Goal: Book appointment/travel/reservation

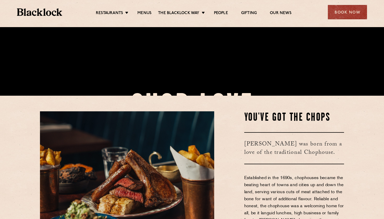
scroll to position [136, 0]
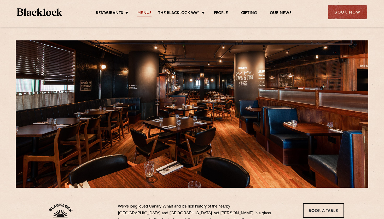
click at [141, 12] on link "Menus" at bounding box center [144, 14] width 14 height 6
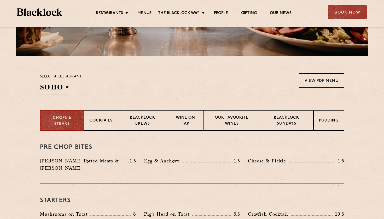
scroll to position [94, 0]
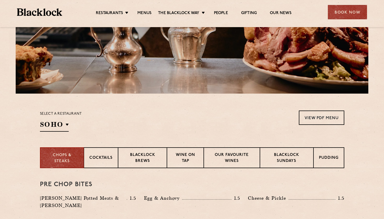
click at [73, 131] on div "Select a restaurant SOHO Soho Birmingham City Shoreditch Covent Garden Canary W…" at bounding box center [61, 121] width 42 height 21
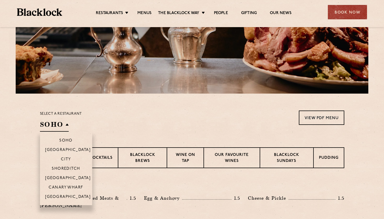
click at [59, 122] on h2 "SOHO" at bounding box center [54, 126] width 29 height 12
click at [71, 185] on li "Canary Wharf" at bounding box center [66, 187] width 52 height 9
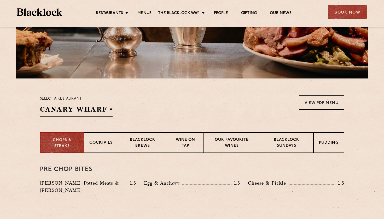
scroll to position [110, 0]
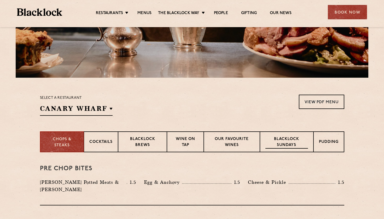
click at [298, 142] on p "Blacklock Sundays" at bounding box center [286, 143] width 42 height 12
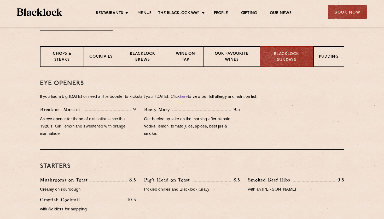
scroll to position [196, 0]
click at [232, 59] on p "Our favourite wines" at bounding box center [231, 57] width 45 height 12
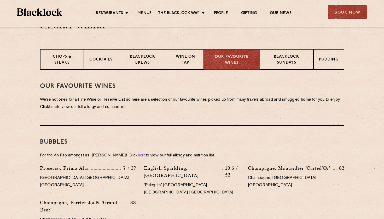
scroll to position [207, 0]
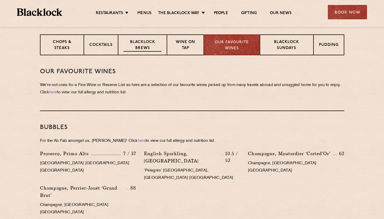
click at [133, 42] on p "Blacklock Brews" at bounding box center [143, 45] width 38 height 12
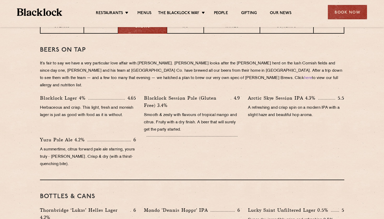
scroll to position [206, 0]
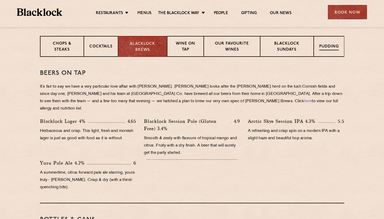
click at [325, 50] on p "Pudding" at bounding box center [329, 47] width 20 height 7
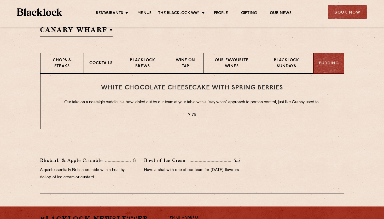
scroll to position [180, 0]
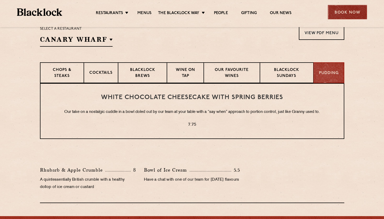
click at [359, 11] on div "Book Now" at bounding box center [347, 12] width 39 height 14
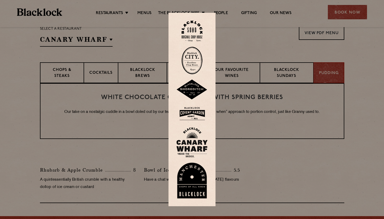
click at [195, 142] on img at bounding box center [191, 143] width 31 height 30
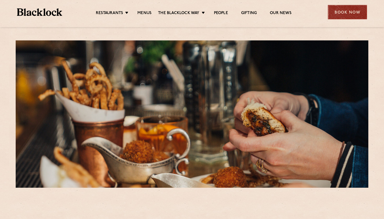
click at [350, 8] on div "Book Now" at bounding box center [347, 12] width 39 height 14
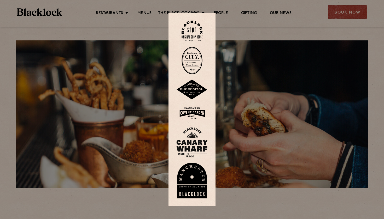
click at [194, 137] on img at bounding box center [191, 143] width 31 height 30
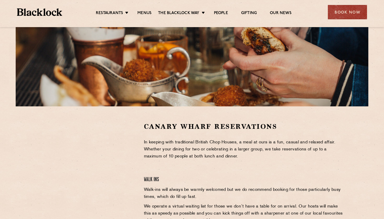
scroll to position [163, 0]
